Goal: Transaction & Acquisition: Purchase product/service

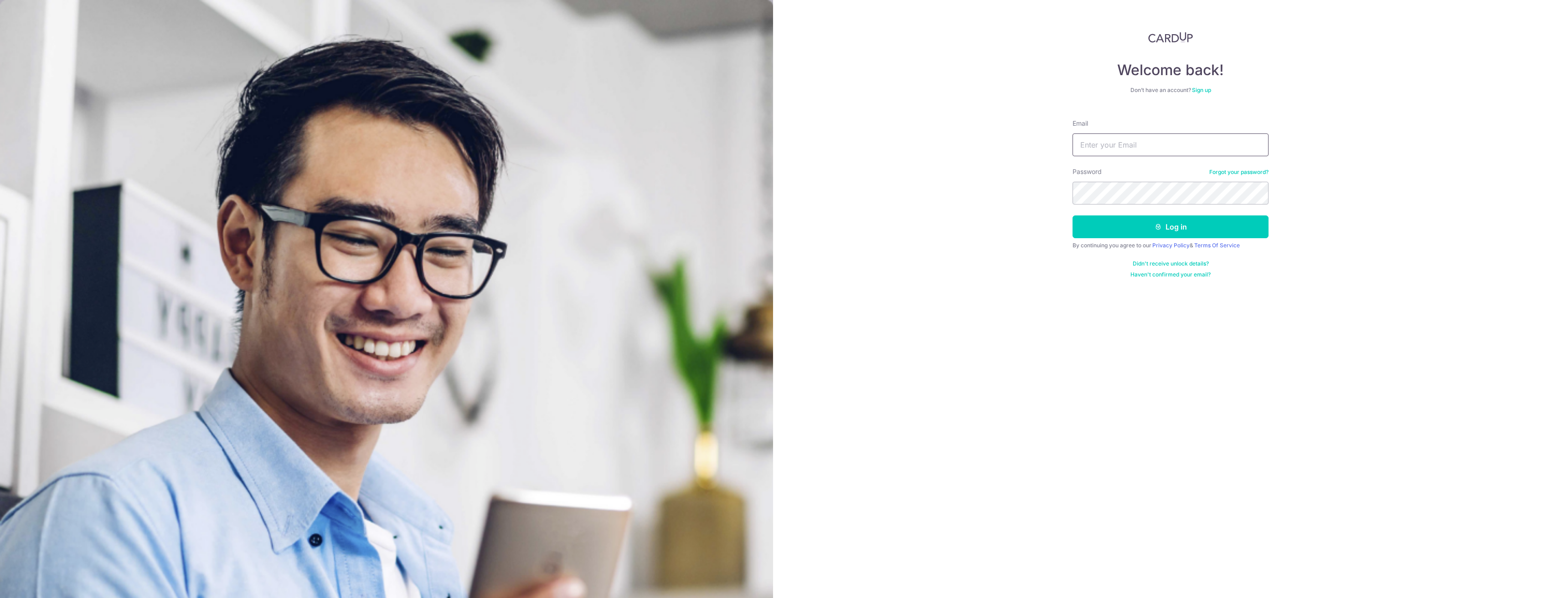
click at [1107, 146] on input "Email" at bounding box center [1171, 144] width 196 height 23
type input "[EMAIL_ADDRESS][DOMAIN_NAME]"
click at [1073, 215] on button "Log in" at bounding box center [1171, 226] width 196 height 23
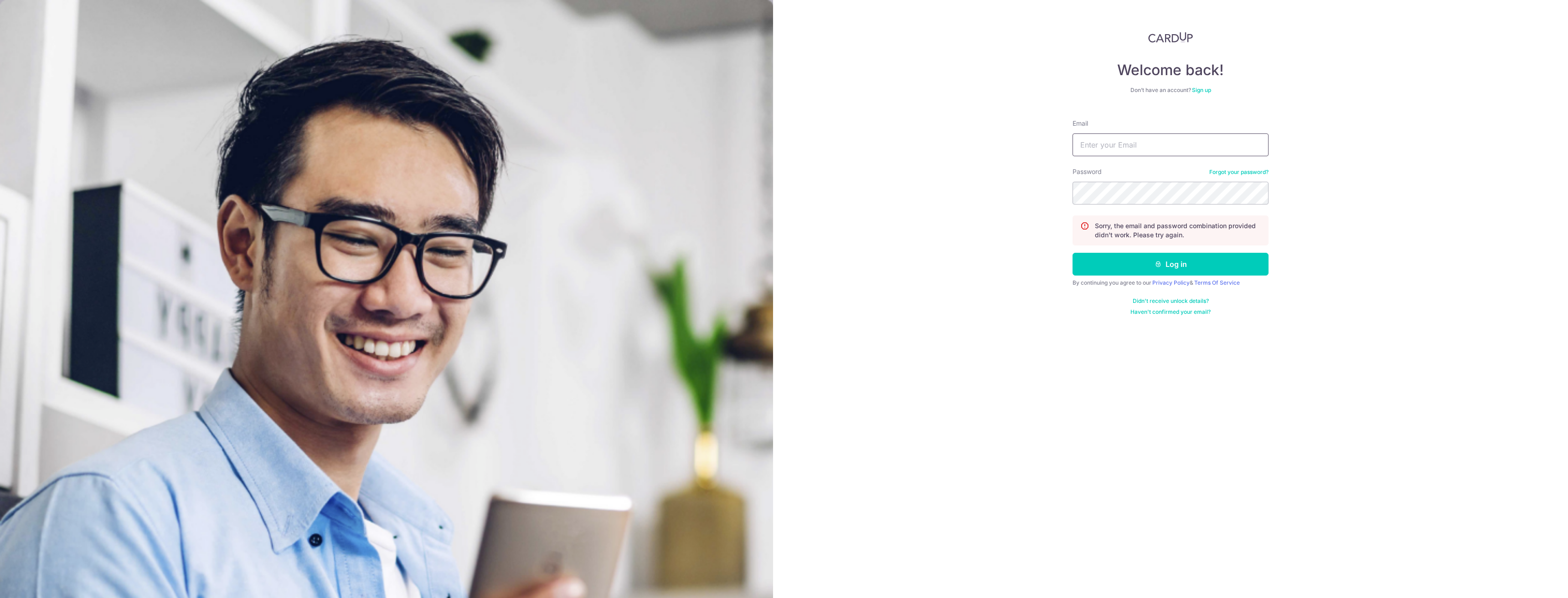
click at [1108, 155] on input "Email" at bounding box center [1171, 144] width 196 height 23
type input "[EMAIL_ADDRESS][DOMAIN_NAME]"
click at [1073, 253] on button "Log in" at bounding box center [1171, 264] width 196 height 23
click at [1150, 148] on input "Email" at bounding box center [1171, 144] width 196 height 23
type input "investorxiong@yahoo.com.sg"
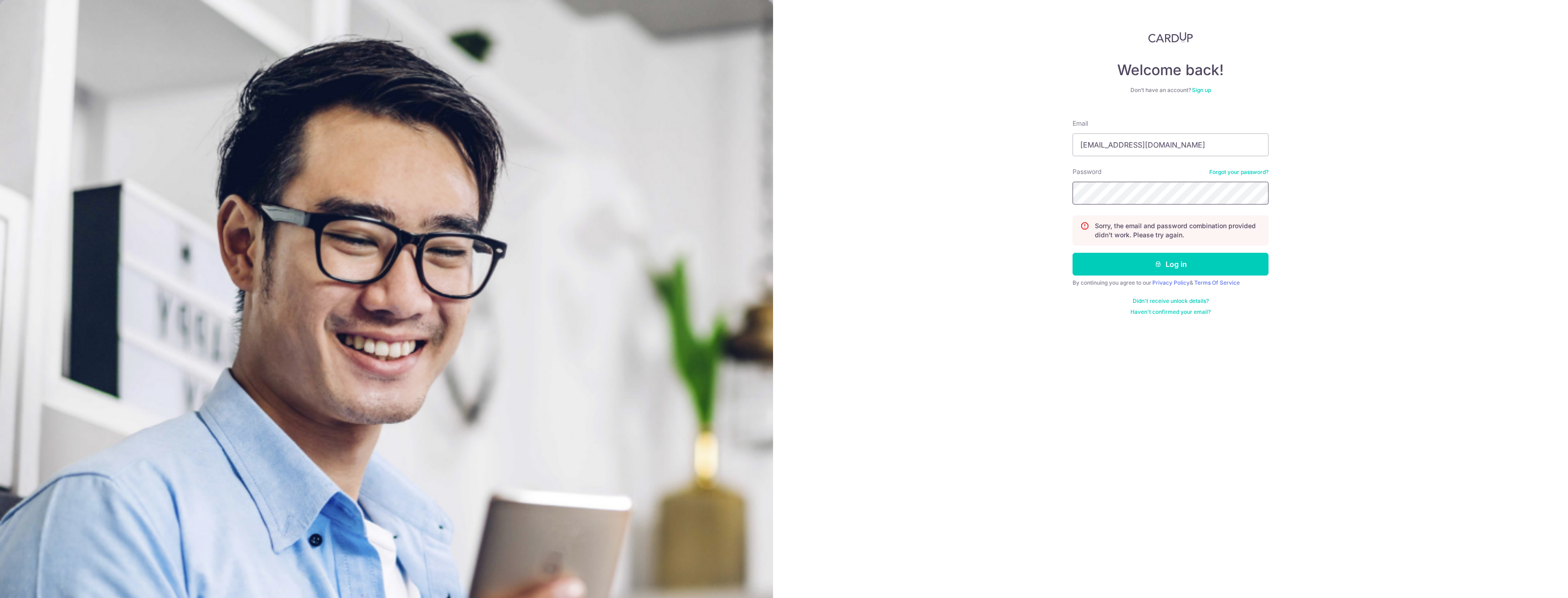
click at [1073, 253] on button "Log in" at bounding box center [1171, 264] width 196 height 23
click at [1144, 150] on input "Email" at bounding box center [1171, 144] width 196 height 23
type input "[EMAIL_ADDRESS][DOMAIN_NAME]"
click at [1073, 253] on button "Log in" at bounding box center [1171, 264] width 196 height 23
click at [1144, 249] on div "This account has been locked due to several unsuccessful login attempts. Please…" at bounding box center [1171, 235] width 196 height 39
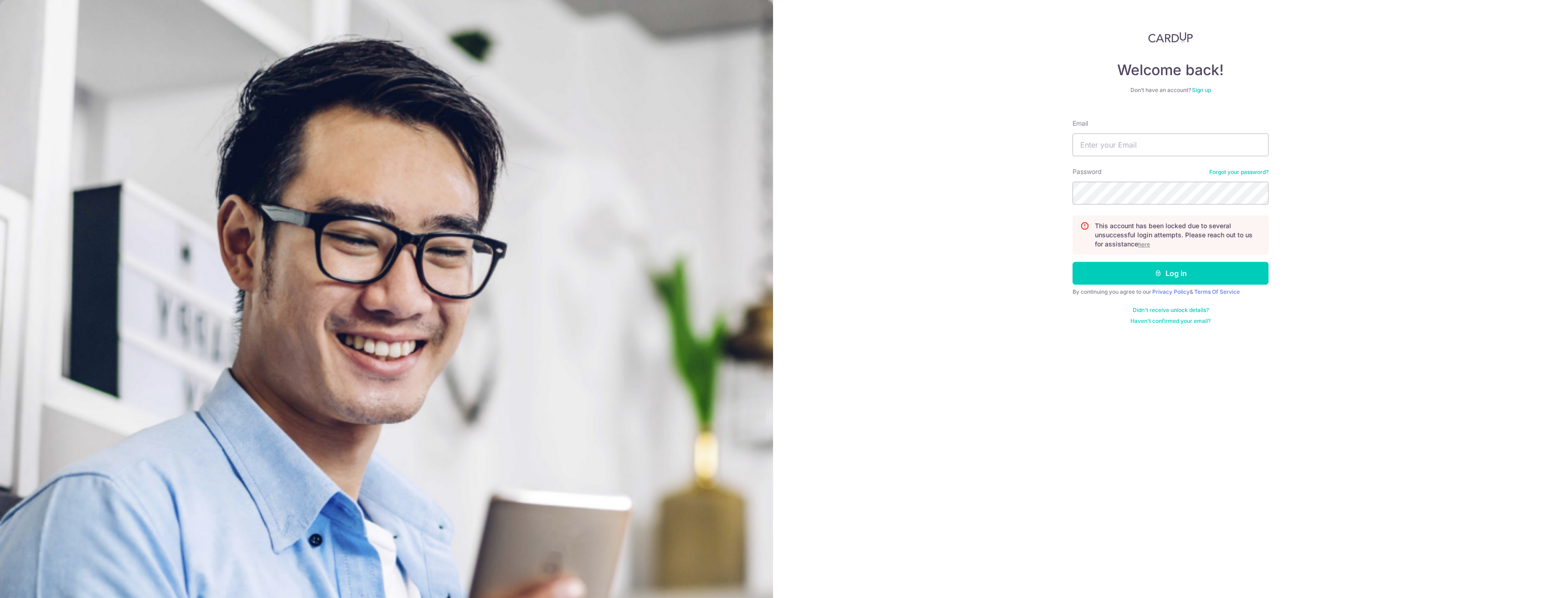
click at [1145, 244] on u "here" at bounding box center [1144, 244] width 12 height 7
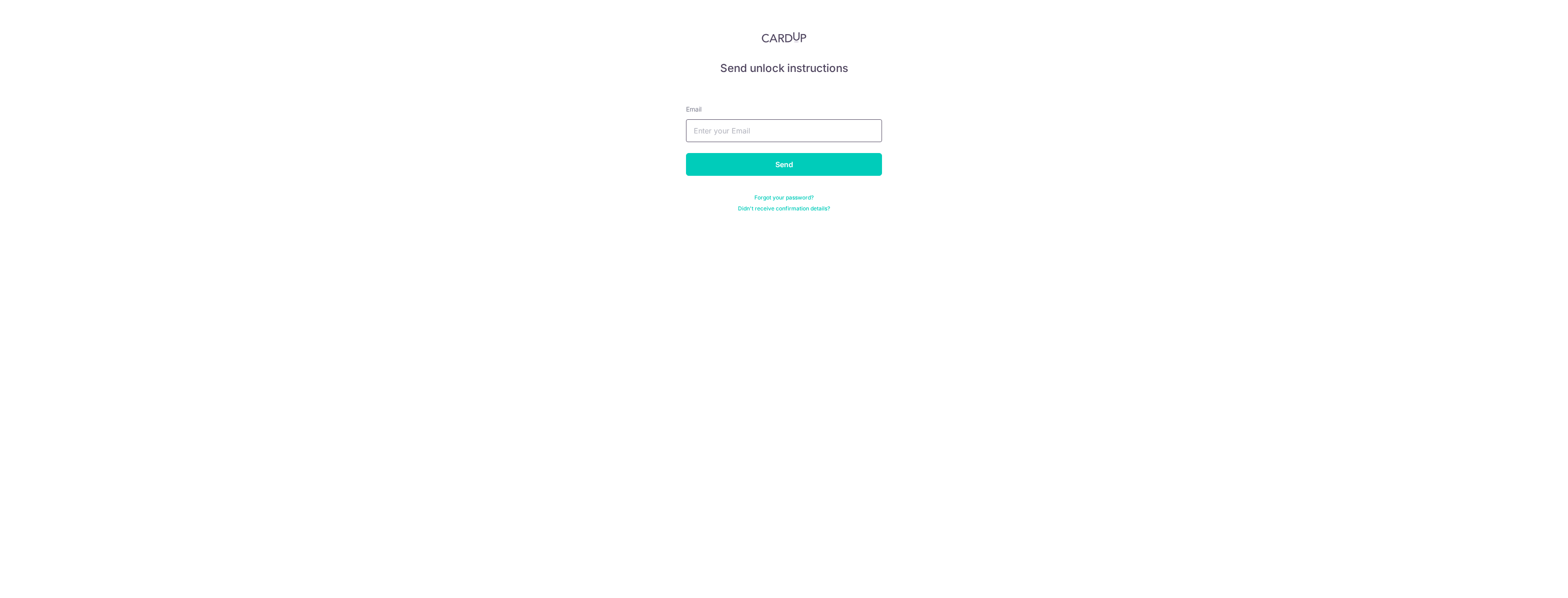
click at [760, 131] on input "text" at bounding box center [784, 130] width 196 height 23
type input "investorxiong@yahoo.com.sg"
click at [758, 161] on input "Send" at bounding box center [784, 164] width 196 height 23
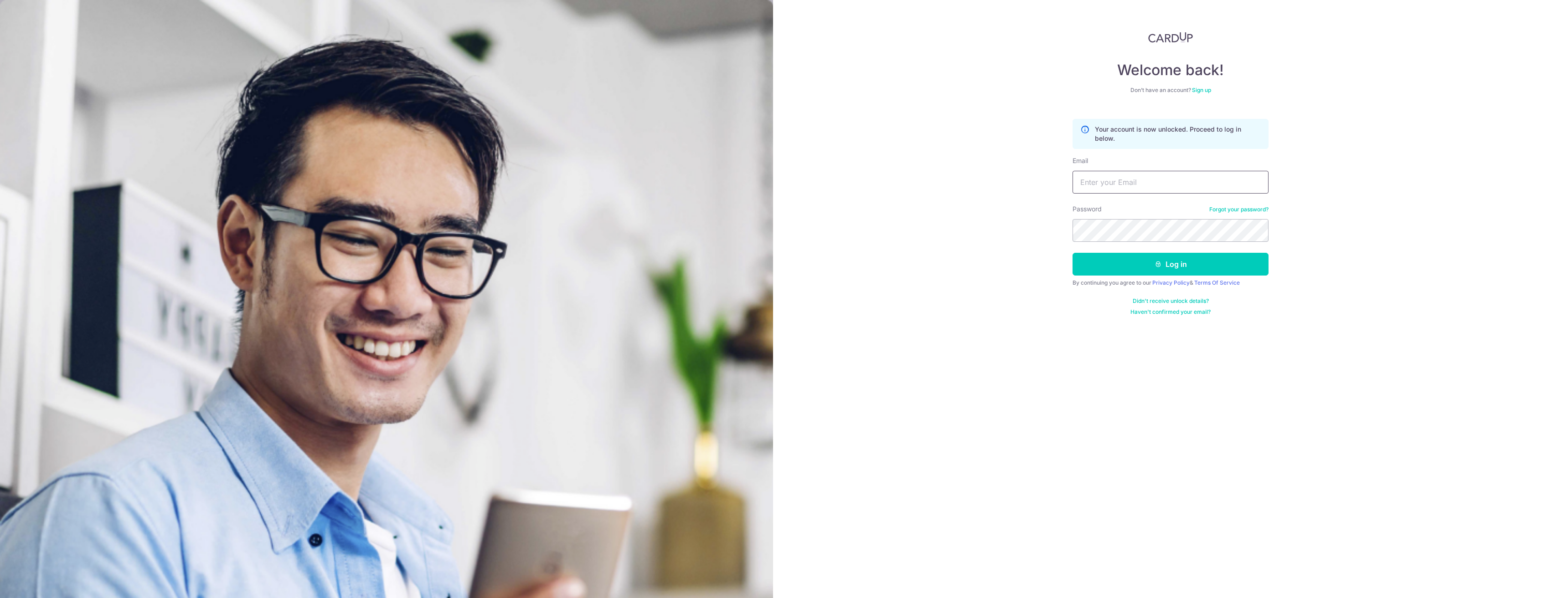
click at [1111, 173] on input "Email" at bounding box center [1171, 182] width 196 height 23
type input "investorxiong@yahoo.com.sg"
click at [1073, 253] on button "Log in" at bounding box center [1171, 264] width 196 height 23
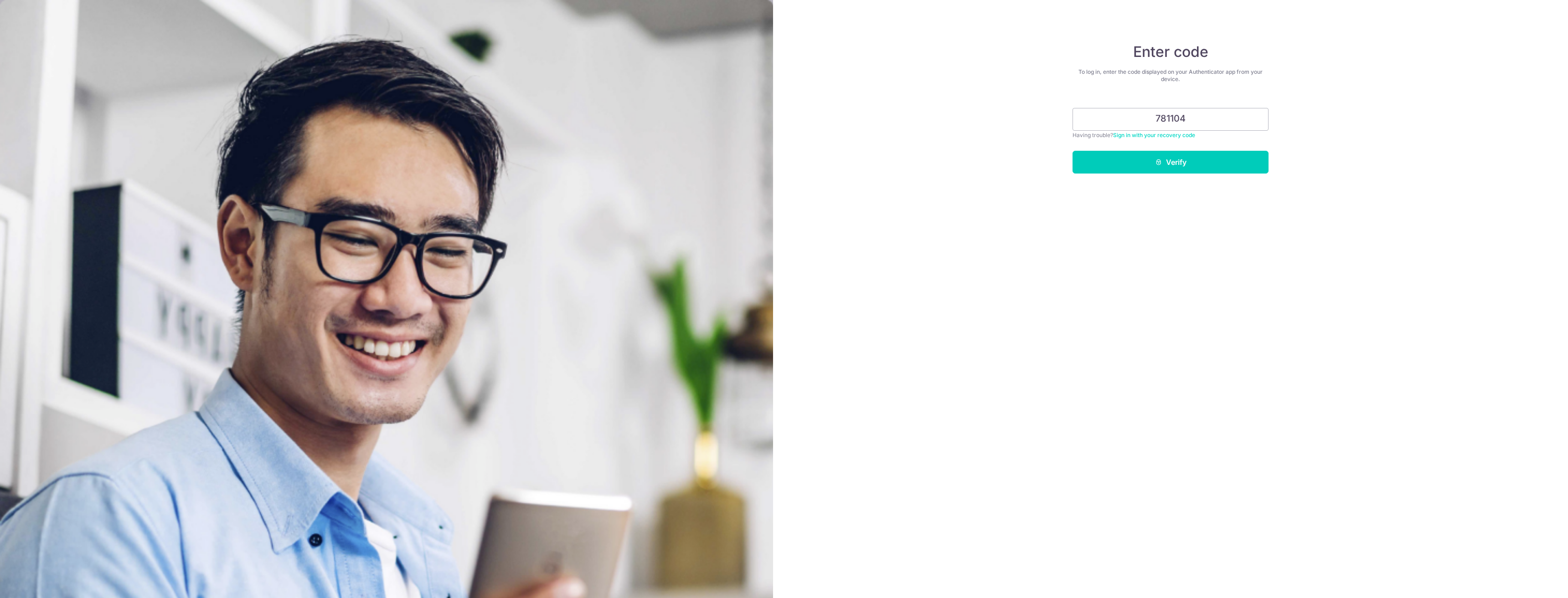
type input "781104"
click at [1073, 151] on button "Verify" at bounding box center [1171, 162] width 196 height 23
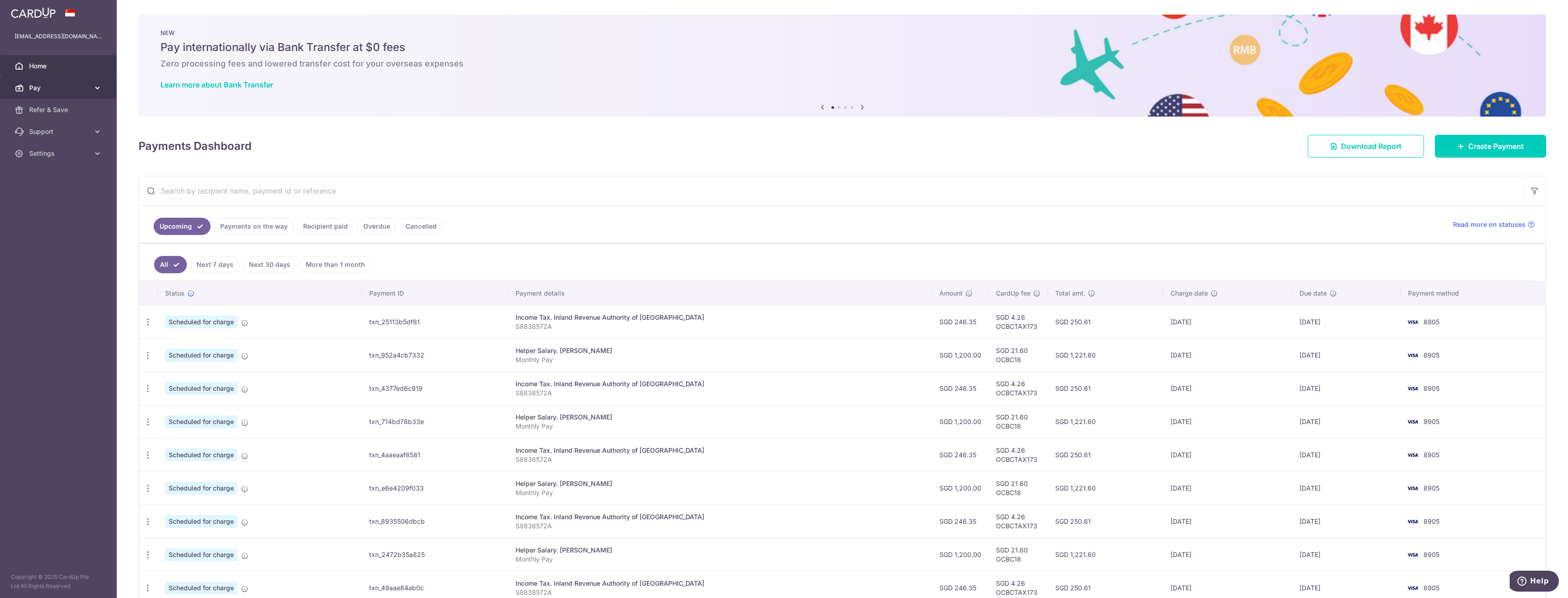
click at [41, 79] on link "Pay" at bounding box center [58, 88] width 117 height 22
click at [61, 107] on span "Payments" at bounding box center [59, 110] width 60 height 9
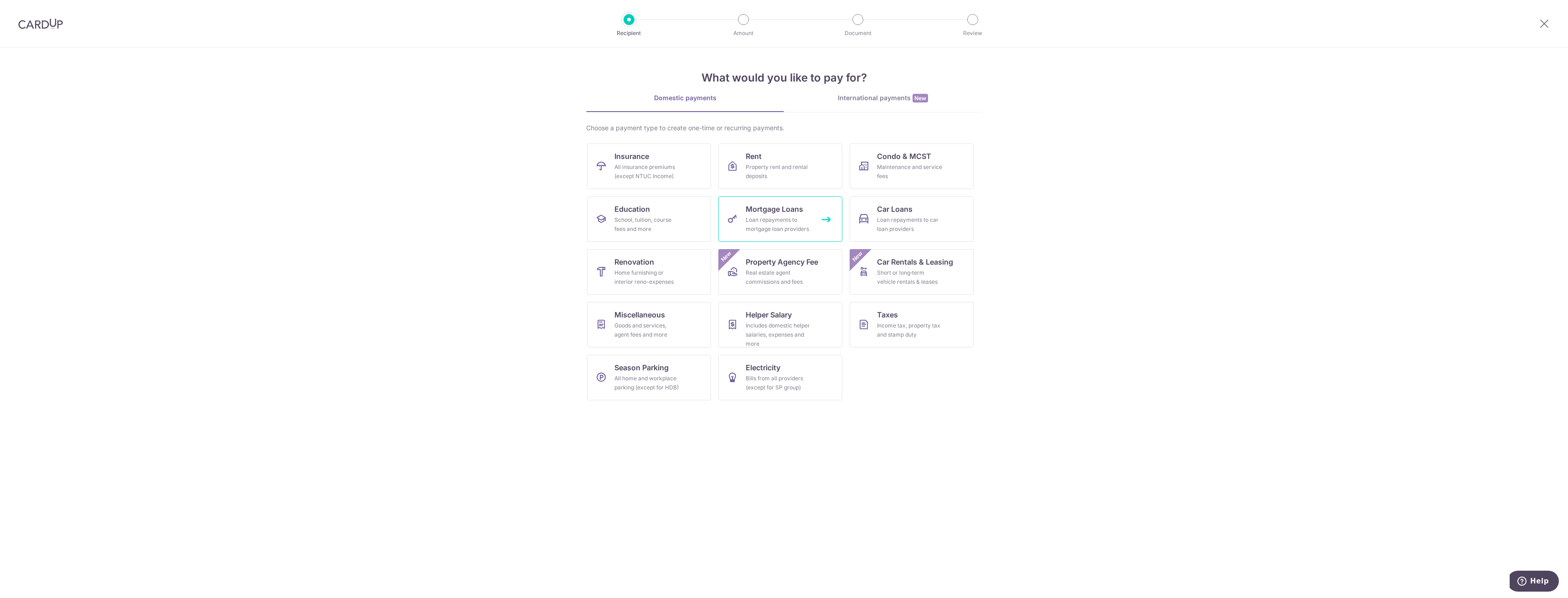
click at [774, 214] on span "Mortgage Loans" at bounding box center [774, 209] width 57 height 11
click at [786, 279] on div "Real estate agent commissions and fees" at bounding box center [779, 277] width 66 height 18
click at [626, 161] on span "Insurance" at bounding box center [631, 156] width 35 height 11
click at [928, 173] on div "Maintenance and service fees" at bounding box center [910, 172] width 66 height 18
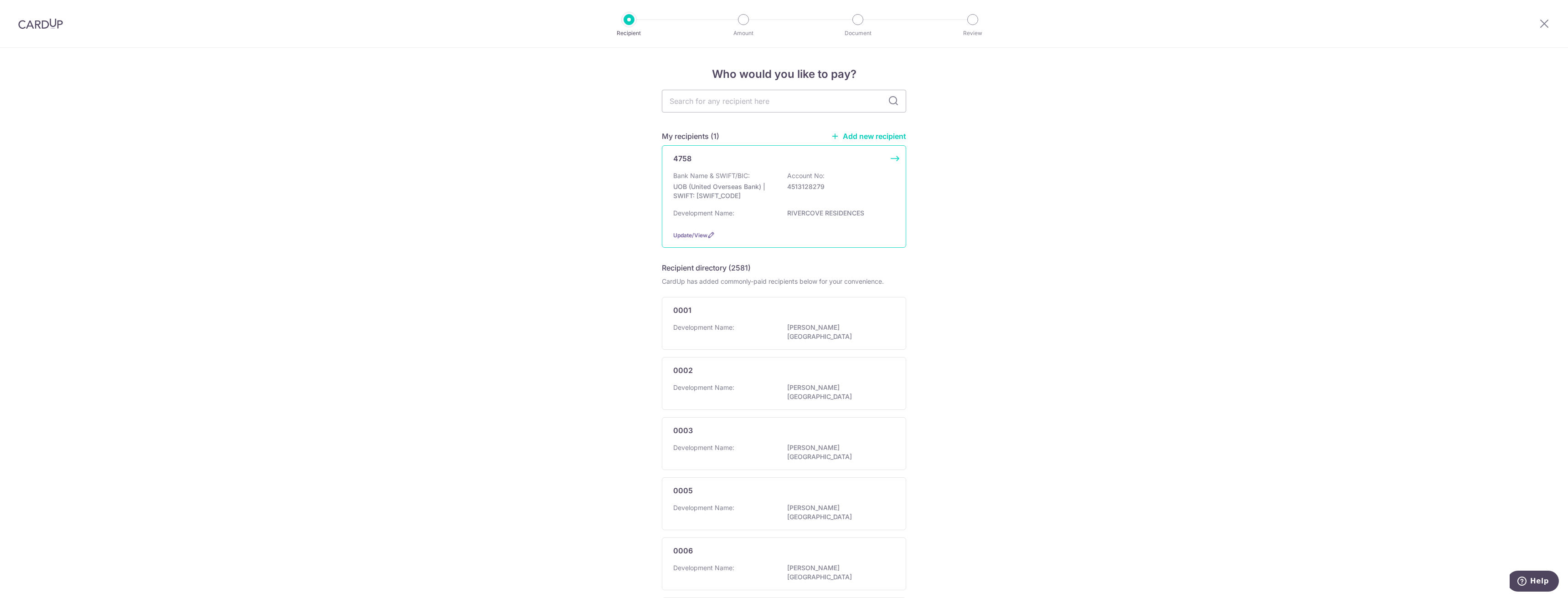
click at [765, 195] on p "UOB (United Overseas Bank) | SWIFT: UOVBSGSGXXX" at bounding box center [724, 192] width 102 height 18
click at [839, 202] on div "Bank Name & SWIFT/BIC: UOB (United Overseas Bank) | SWIFT: UOVBSGSGXXX Account …" at bounding box center [784, 188] width 222 height 33
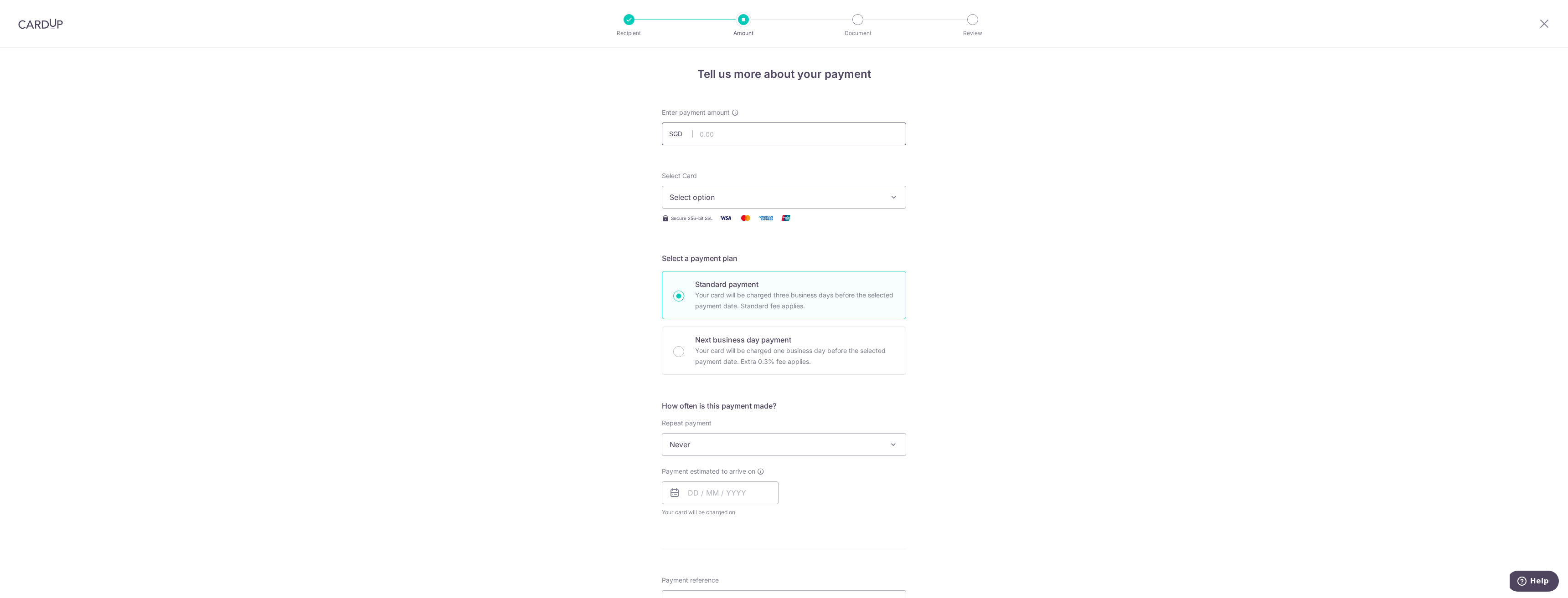
click at [752, 133] on input "text" at bounding box center [783, 133] width 244 height 23
type input "1,379.94"
click at [1051, 201] on div "Tell us more about your payment Enter payment amount SGD 1,379.94 1379.94 Selec…" at bounding box center [784, 460] width 1568 height 824
click at [847, 206] on button "Select option" at bounding box center [783, 197] width 244 height 23
click at [785, 268] on link "**** 8905" at bounding box center [784, 262] width 243 height 22
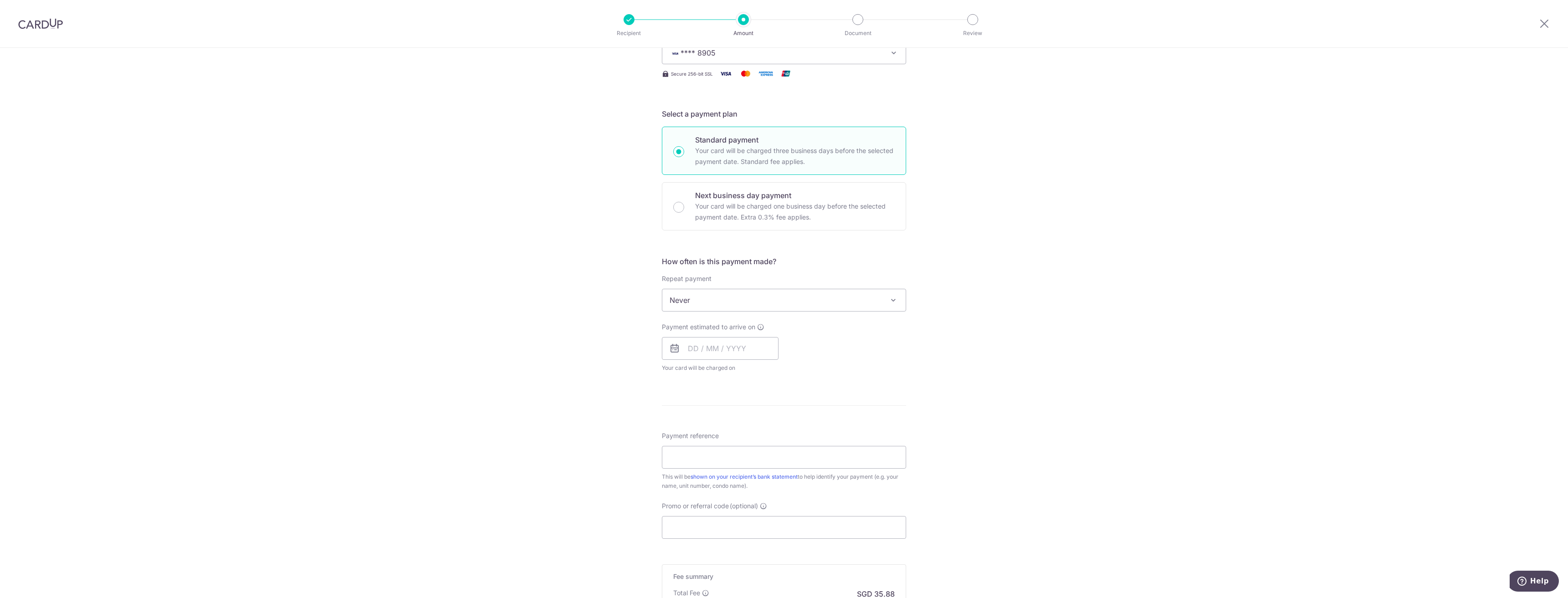
scroll to position [151, 0]
click at [779, 293] on span "Never" at bounding box center [784, 293] width 243 height 22
click at [716, 344] on input "text" at bounding box center [720, 341] width 117 height 23
click at [771, 420] on link "10" at bounding box center [772, 424] width 15 height 15
type input "10/10/2025"
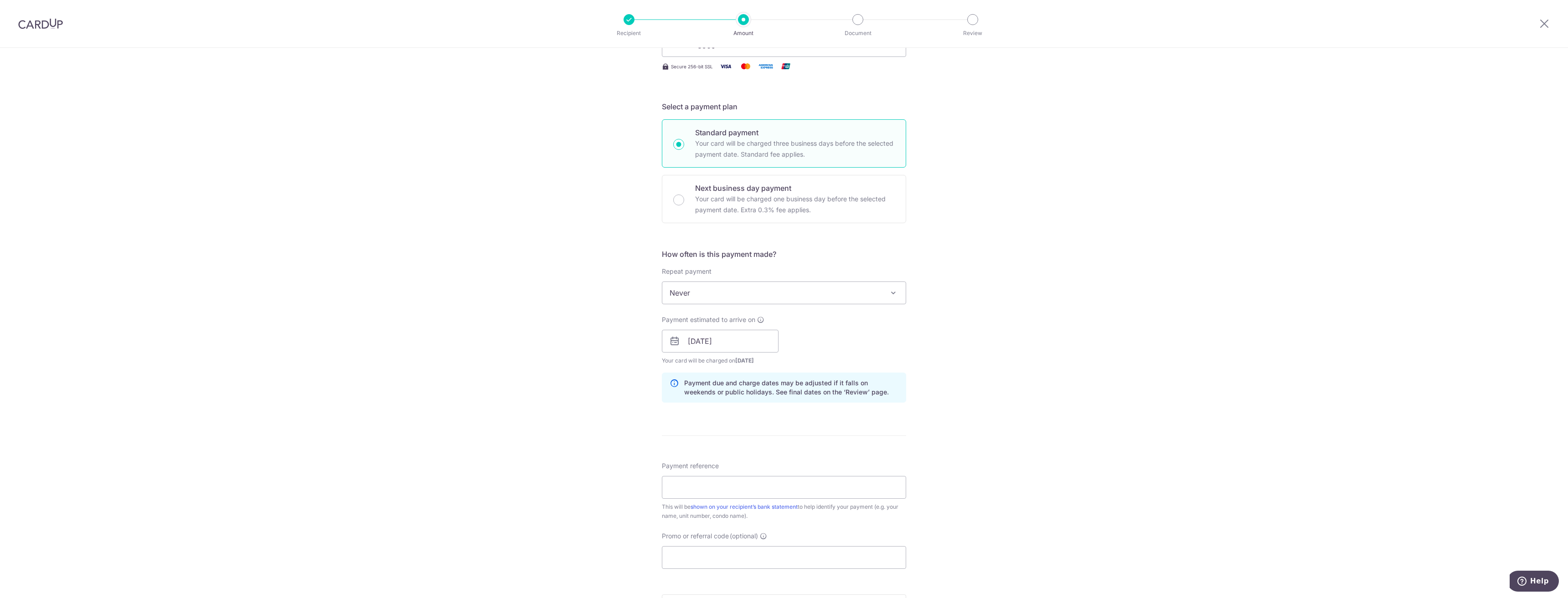
click at [949, 328] on div "Tell us more about your payment Enter payment amount SGD 1,379.94 1379.94 Selec…" at bounding box center [784, 327] width 1568 height 861
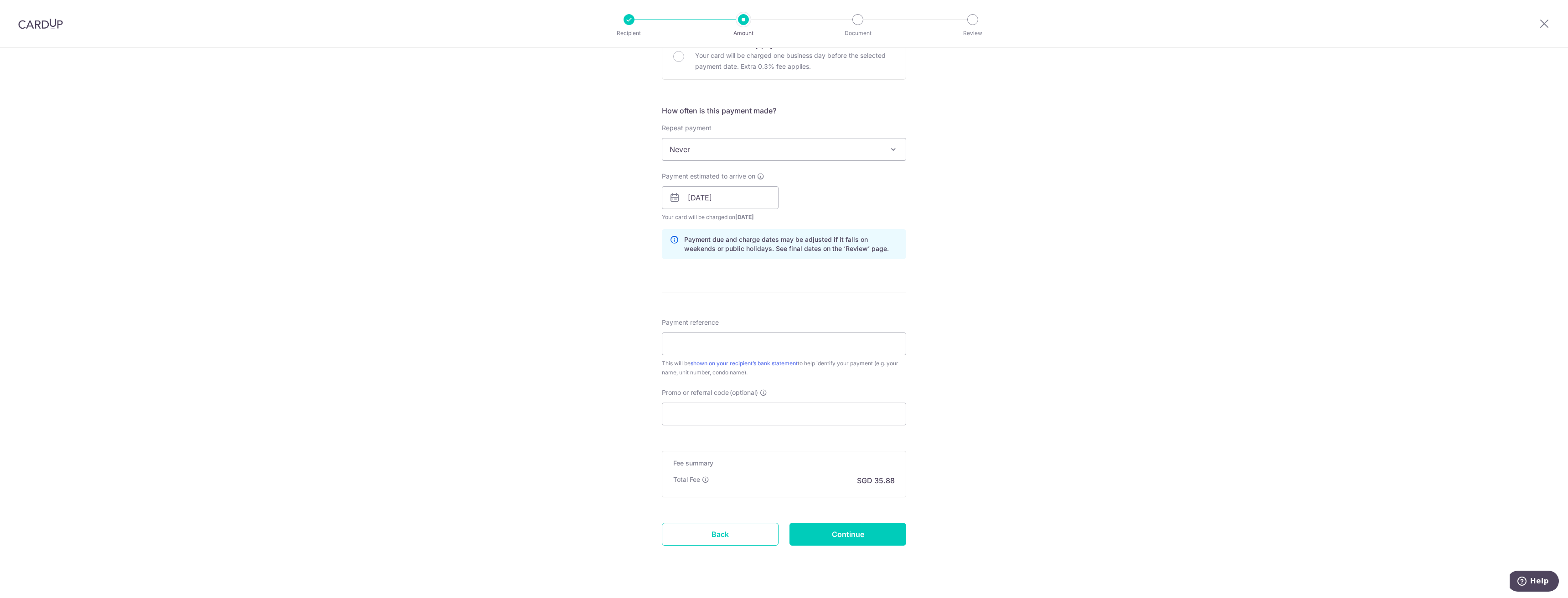
scroll to position [304, 0]
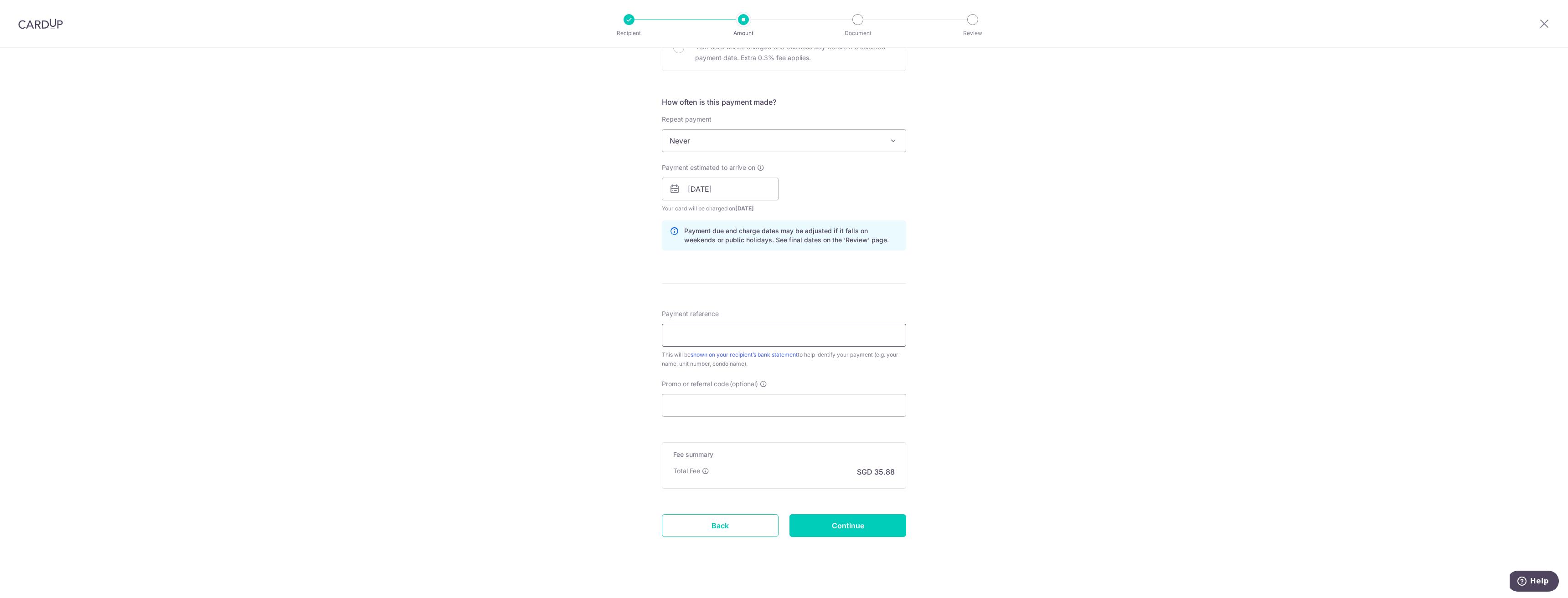
click at [747, 338] on input "Payment reference" at bounding box center [783, 335] width 244 height 23
click at [831, 329] on input "Payment reference" at bounding box center [783, 335] width 244 height 23
click at [940, 338] on div "Tell us more about your payment Enter payment amount SGD 1,379.94 1379.94 Selec…" at bounding box center [784, 175] width 1568 height 861
click at [859, 336] on input "Payment reference" at bounding box center [783, 335] width 244 height 23
click at [870, 371] on div "Payment reference CHO ZHENG XIONG 16/35 This will be shown on your recipient’s …" at bounding box center [783, 363] width 244 height 108
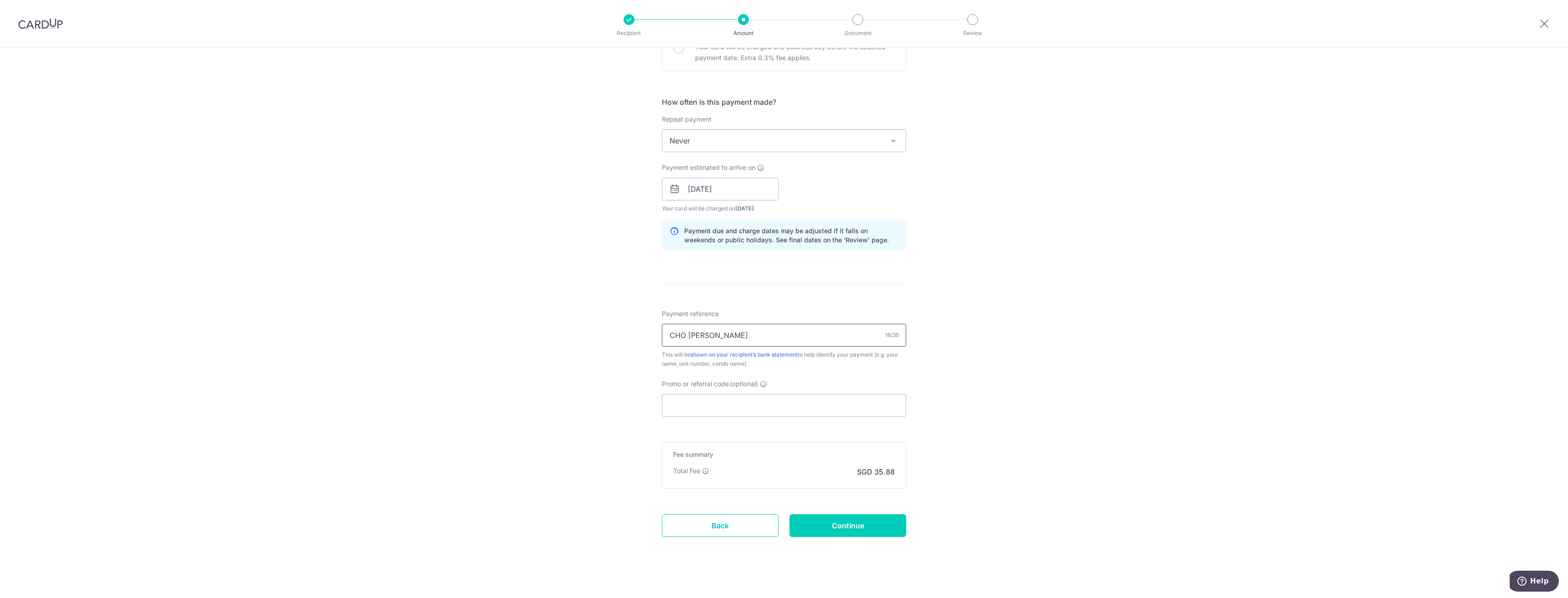
click at [817, 338] on input "CHO ZHENG XIONG" at bounding box center [783, 335] width 244 height 23
type input "C"
click at [813, 339] on input "CHO ZHENG XIONG, #09-27" at bounding box center [783, 335] width 244 height 23
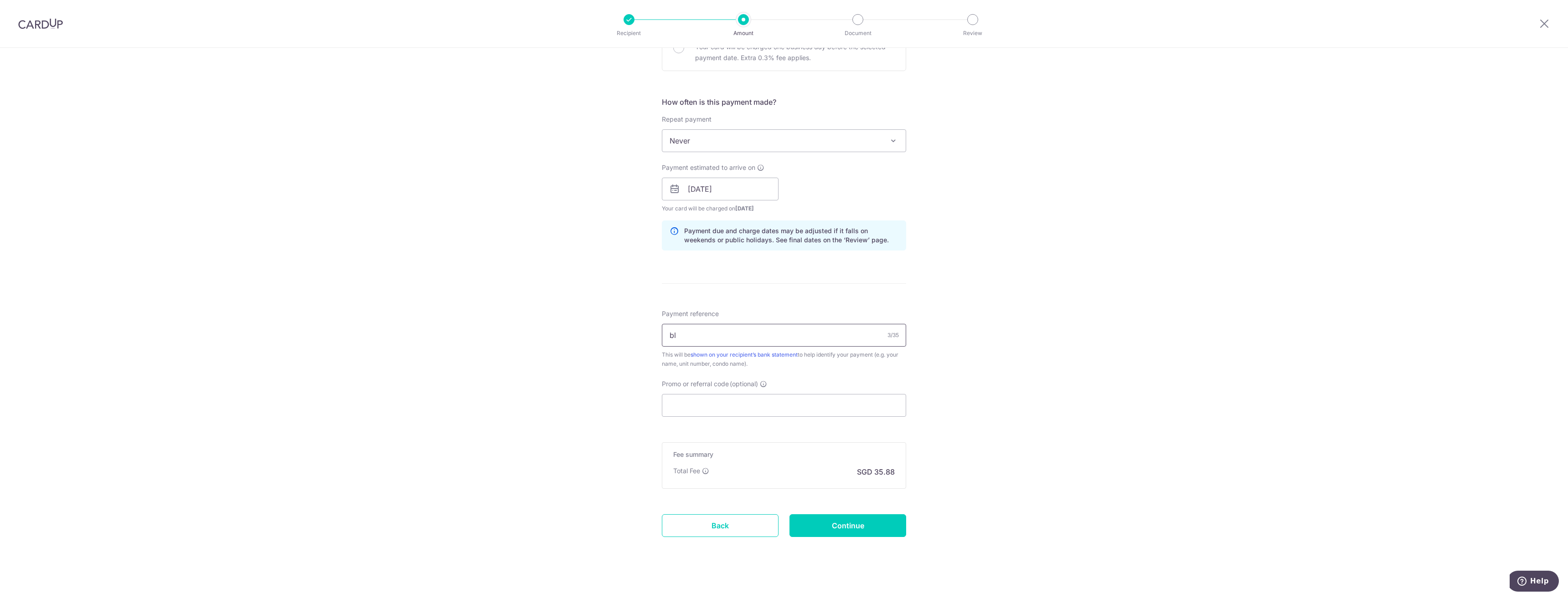
type input "b"
type input "BLK 340927"
click at [771, 372] on div "Payment reference BLK 340927 10/35 This will be shown on your recipient’s bank …" at bounding box center [783, 363] width 244 height 108
click at [730, 402] on input "Promo or referral code (optional)" at bounding box center [783, 405] width 244 height 23
paste input "OCBC195"
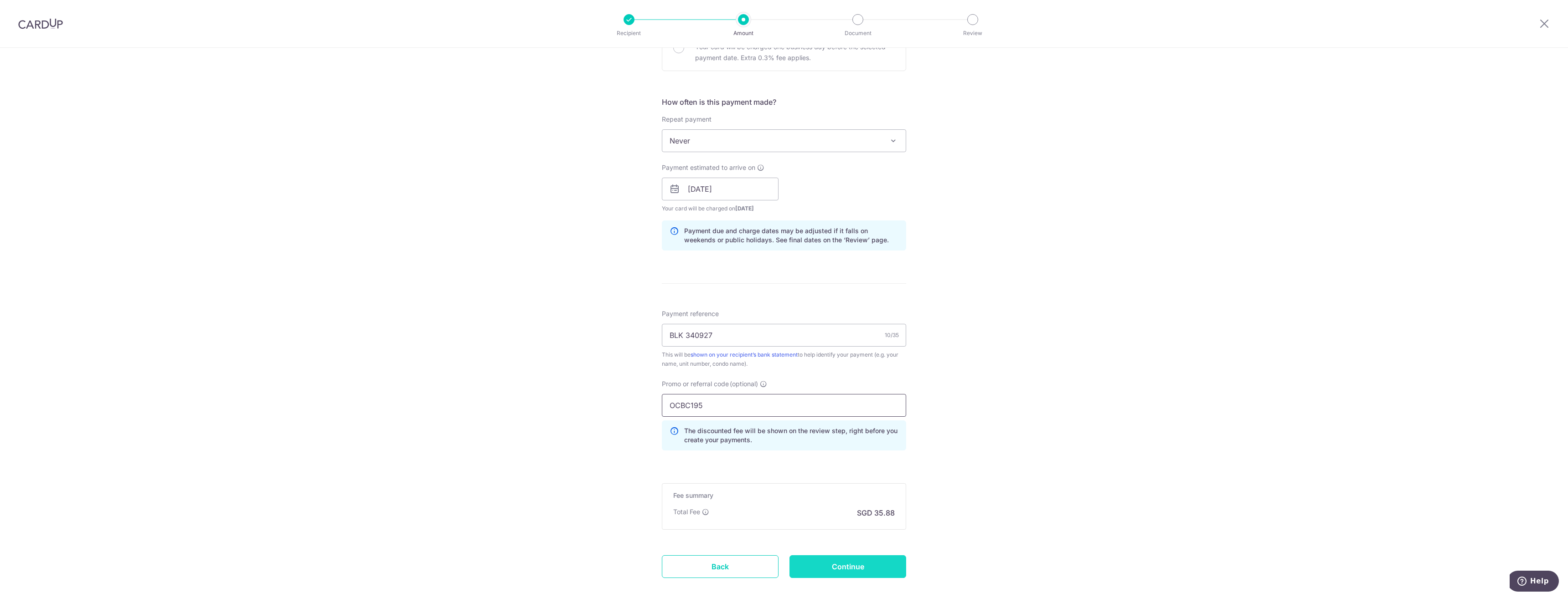
type input "OCBC195"
click at [857, 561] on input "Continue" at bounding box center [848, 566] width 117 height 23
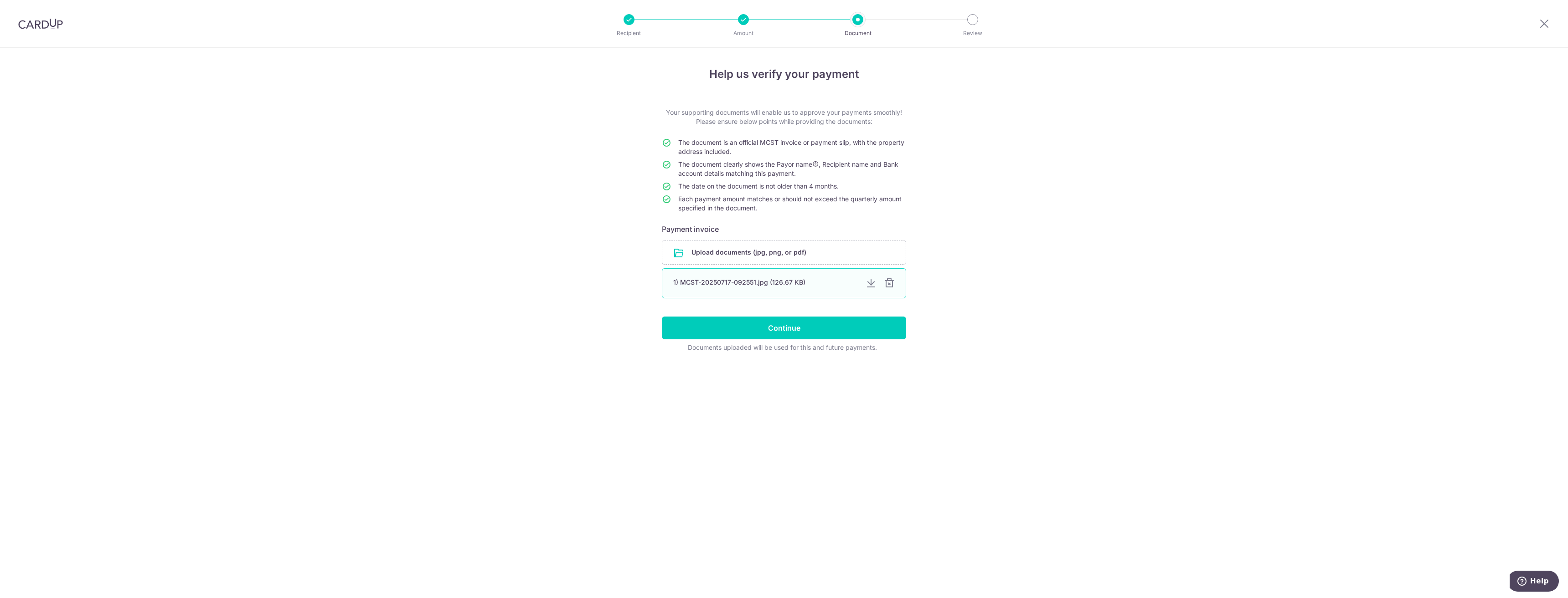
click at [890, 283] on div at bounding box center [889, 283] width 11 height 11
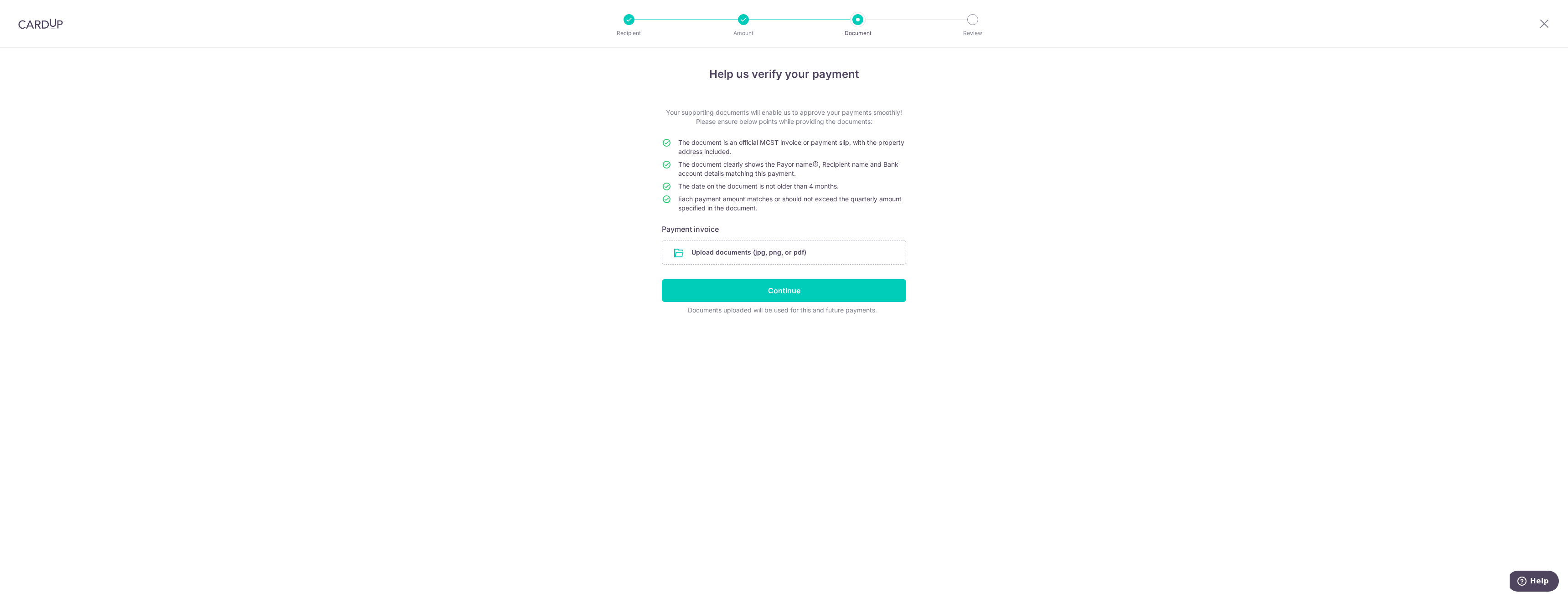
click at [958, 237] on div "Help us verify your payment Your supporting documents will enable us to approve…" at bounding box center [784, 323] width 1568 height 551
click at [723, 257] on input "file" at bounding box center [784, 252] width 243 height 24
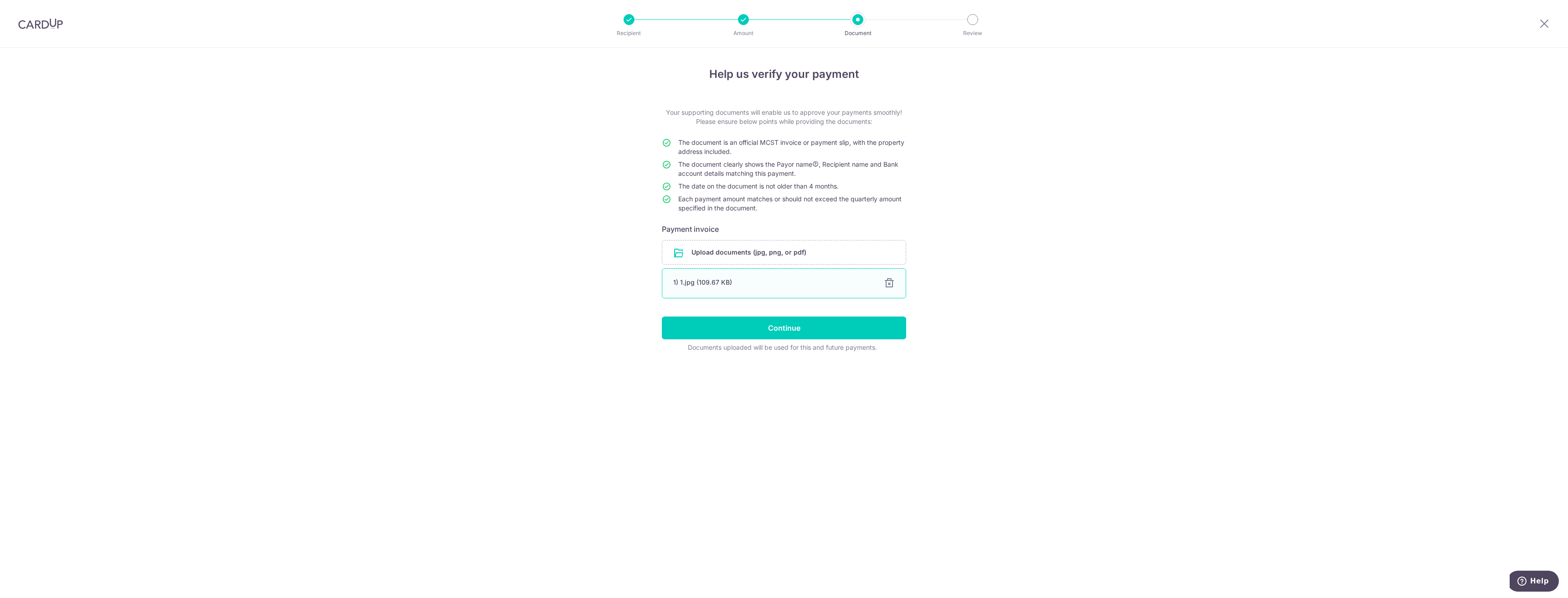
click at [696, 279] on div "1) 1.jpg (109.67 KB)" at bounding box center [773, 282] width 200 height 9
click at [738, 319] on input "Continue" at bounding box center [783, 327] width 244 height 23
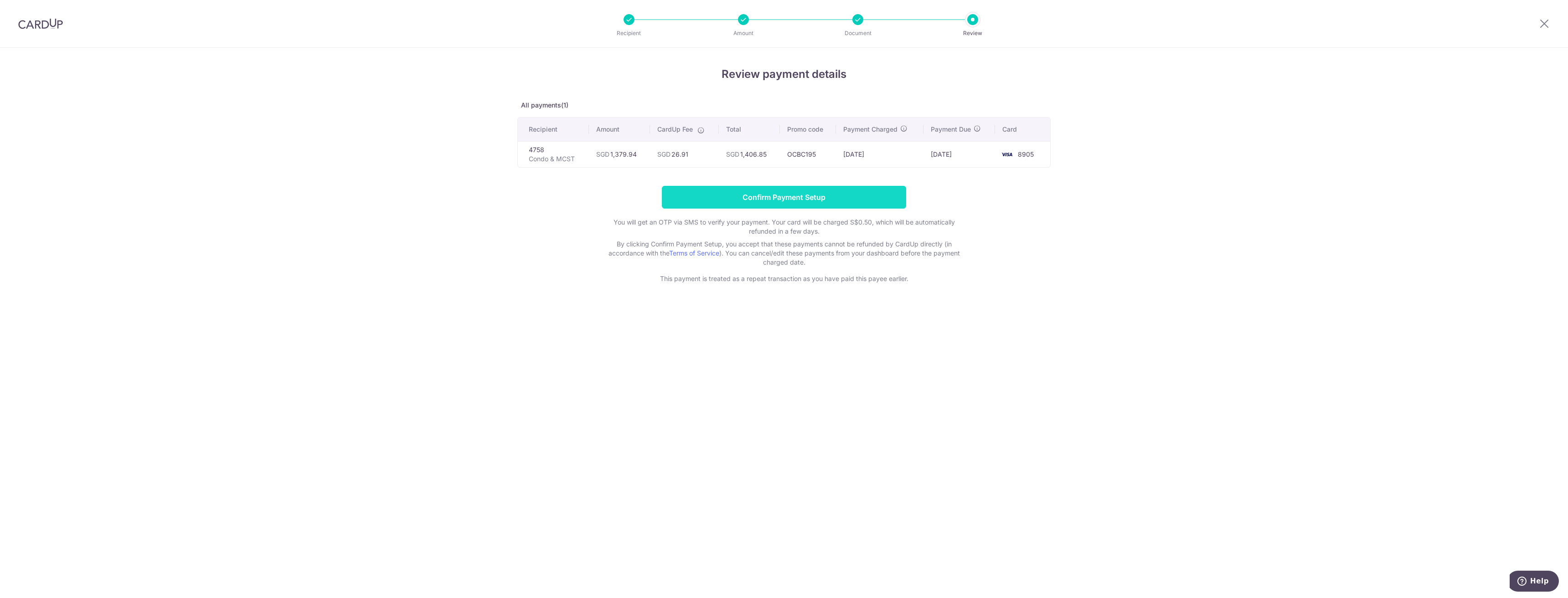
click at [772, 195] on input "Confirm Payment Setup" at bounding box center [783, 197] width 244 height 23
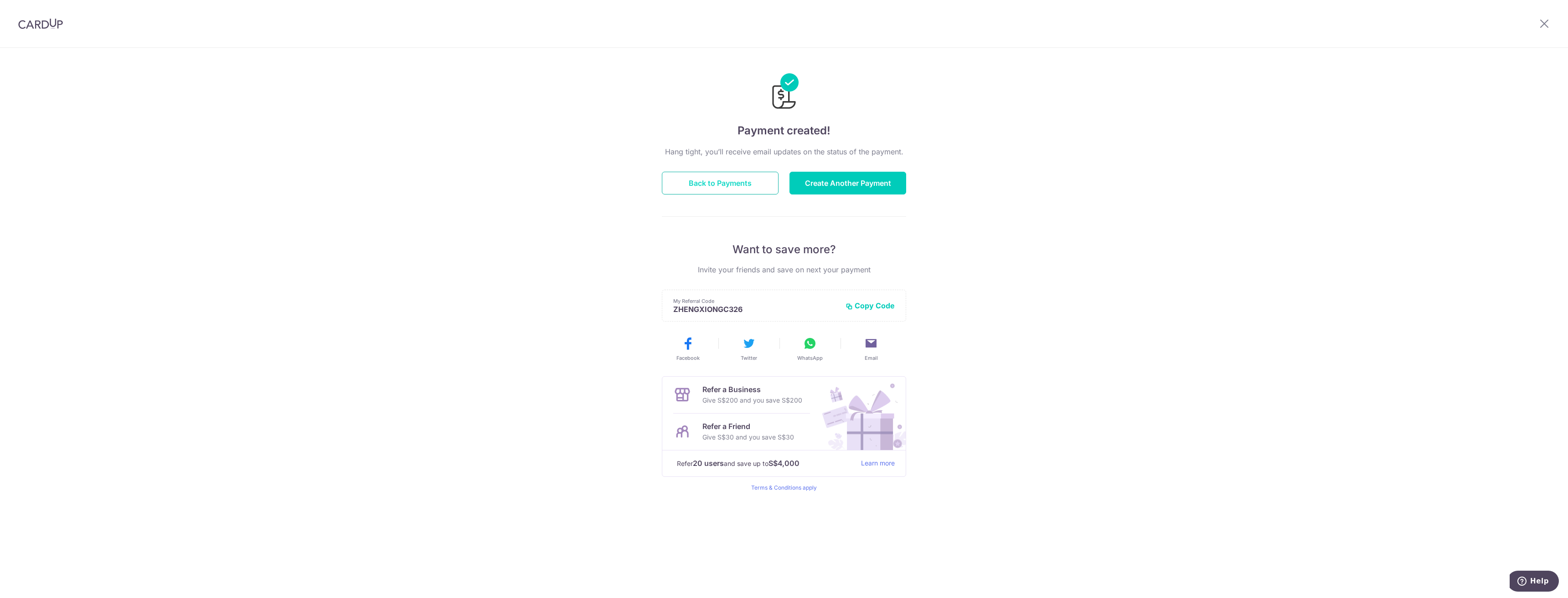
click at [744, 182] on button "Back to Payments" at bounding box center [720, 183] width 117 height 23
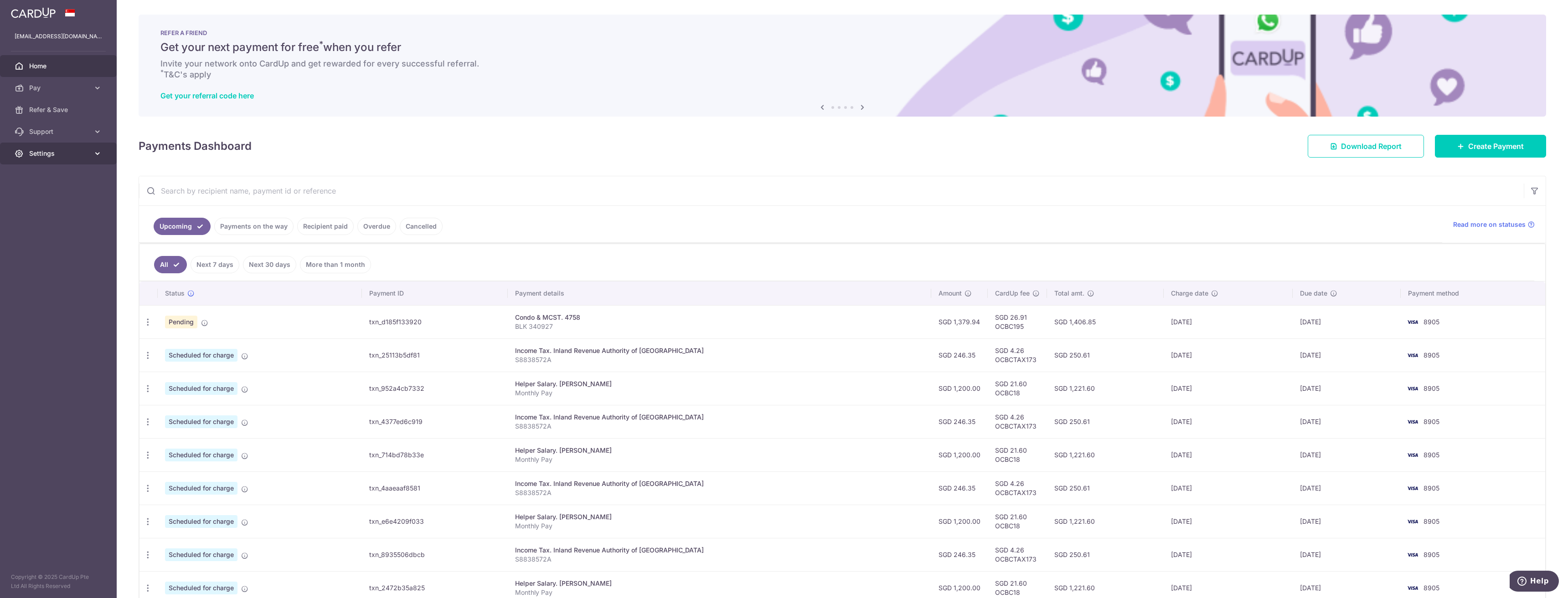
click at [63, 146] on link "Settings" at bounding box center [58, 153] width 117 height 22
click at [56, 83] on link "Pay" at bounding box center [58, 88] width 117 height 22
click at [46, 114] on link "Payments" at bounding box center [58, 110] width 117 height 22
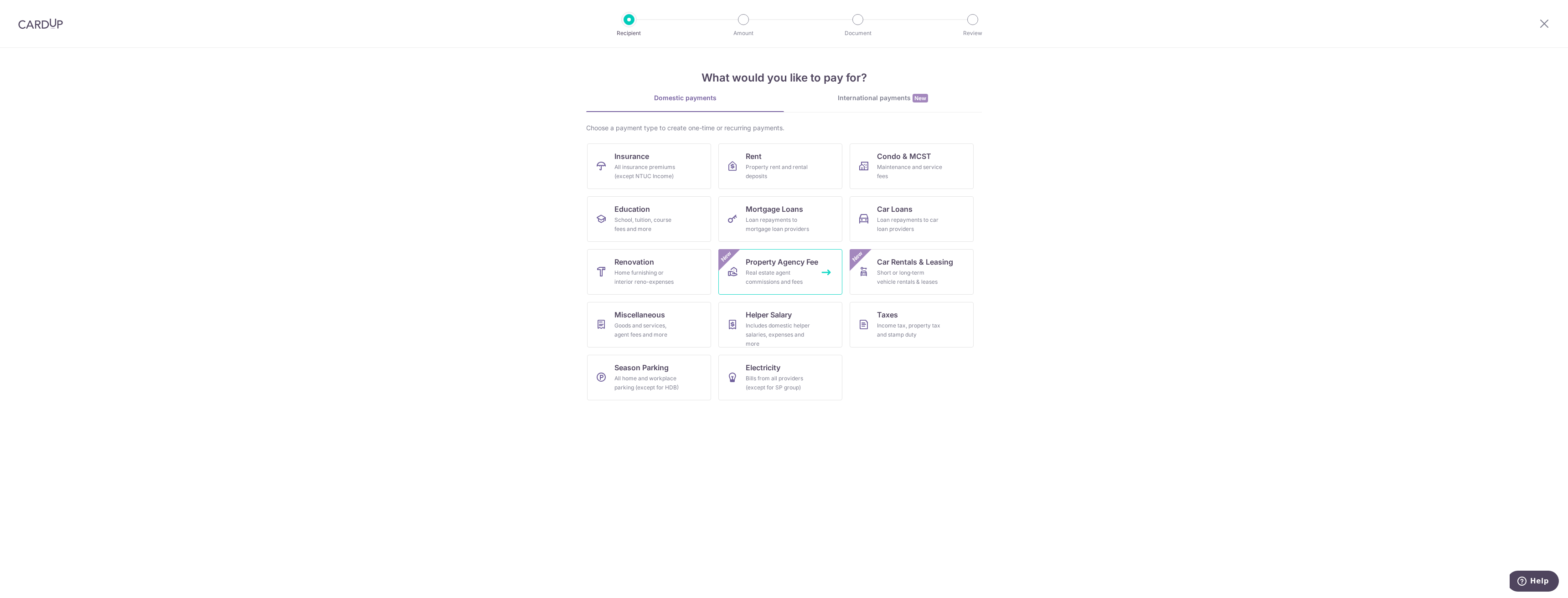
click at [797, 256] on link "Property Agency Fee Real estate agent commissions and fees New" at bounding box center [780, 272] width 124 height 46
click at [642, 317] on span "Miscellaneous" at bounding box center [639, 315] width 51 height 11
click at [670, 214] on link "Education School, tuition, course fees and more" at bounding box center [649, 219] width 124 height 46
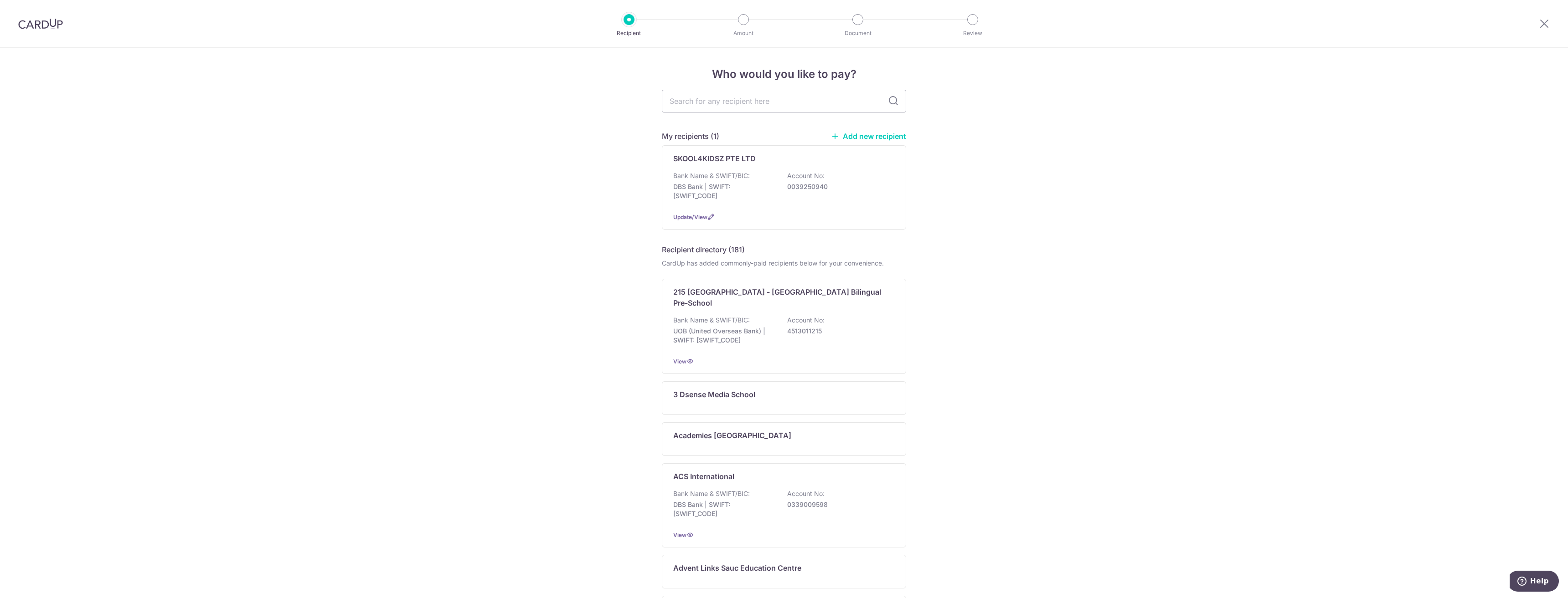
click at [54, 17] on div at bounding box center [40, 24] width 81 height 47
click at [49, 25] on img at bounding box center [40, 24] width 44 height 11
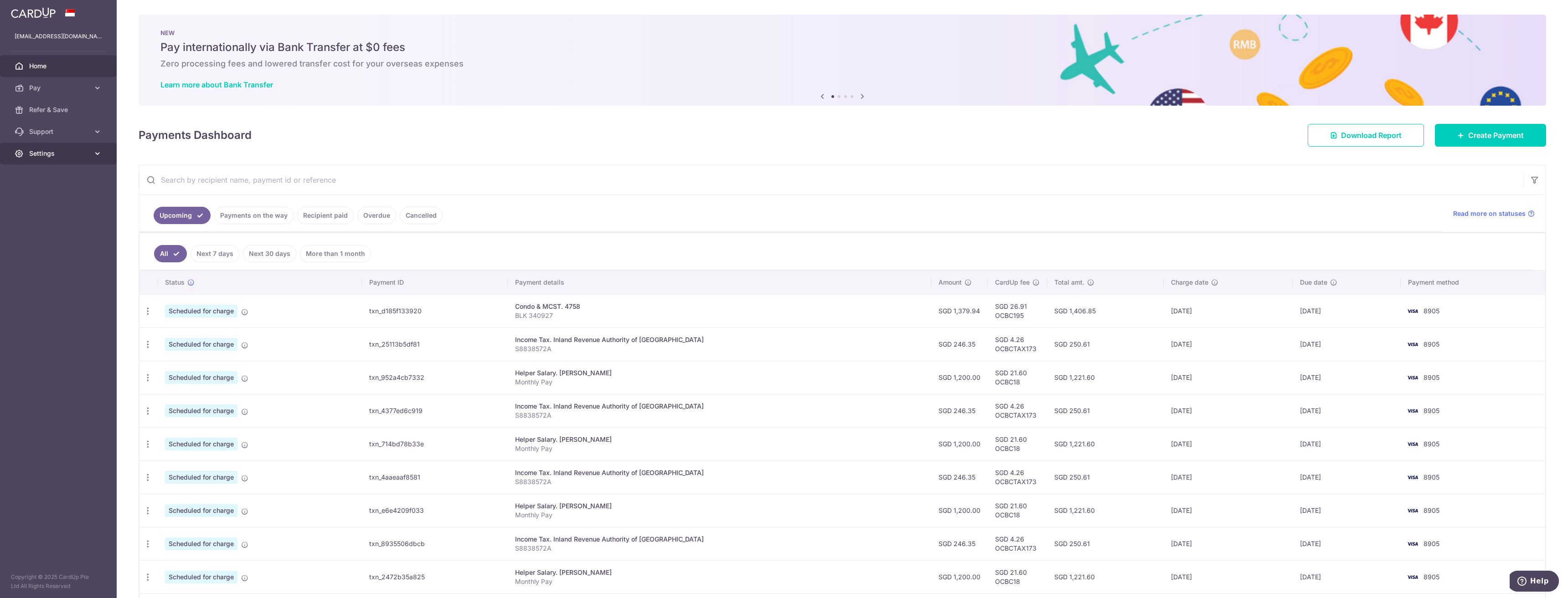
click at [44, 156] on span "Settings" at bounding box center [59, 153] width 60 height 9
click at [50, 200] on span "Logout" at bounding box center [59, 197] width 60 height 9
